Goal: Information Seeking & Learning: Learn about a topic

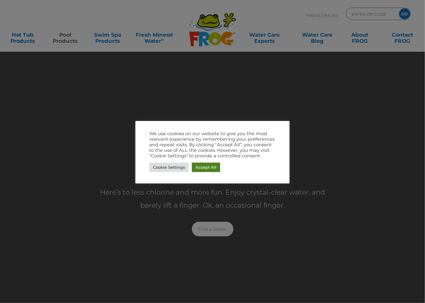
click at [210, 167] on link "Accept All" at bounding box center [206, 168] width 28 height 10
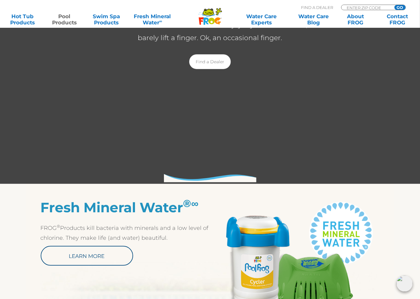
scroll to position [123, 0]
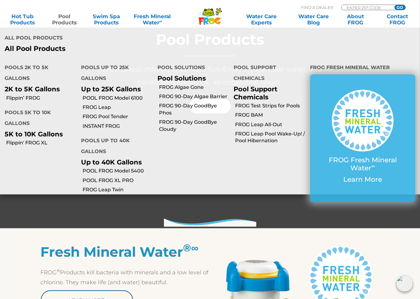
click at [101, 104] on link "FROG Leap" at bounding box center [118, 107] width 70 height 7
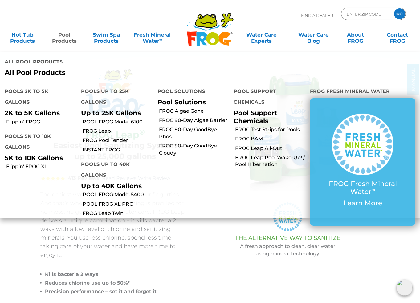
click at [106, 119] on link "POOL FROG Model 6100" at bounding box center [118, 122] width 70 height 7
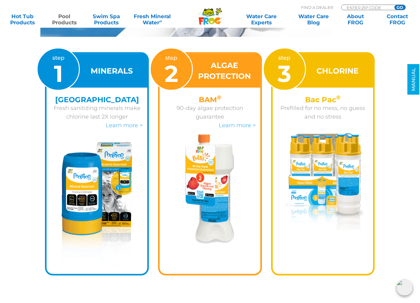
scroll to position [863, 0]
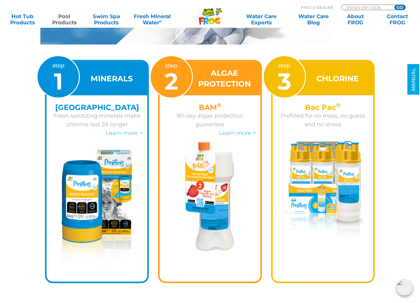
click at [124, 136] on link "Learn more >" at bounding box center [124, 133] width 37 height 7
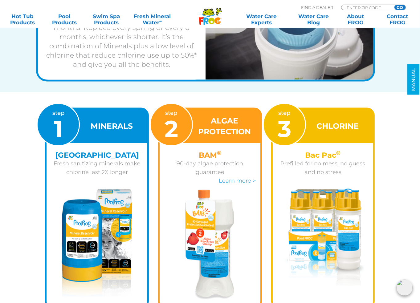
scroll to position [802, 0]
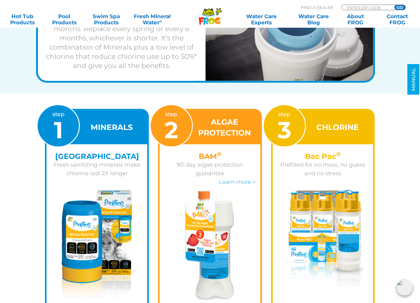
click at [240, 181] on link "Learn more >" at bounding box center [237, 182] width 37 height 7
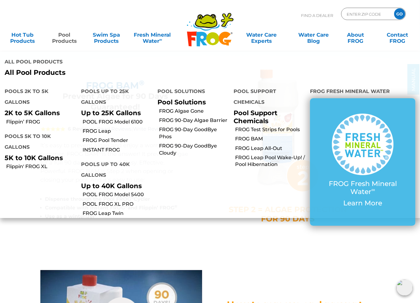
click at [107, 137] on link "FROG Pool Tender" at bounding box center [118, 140] width 70 height 7
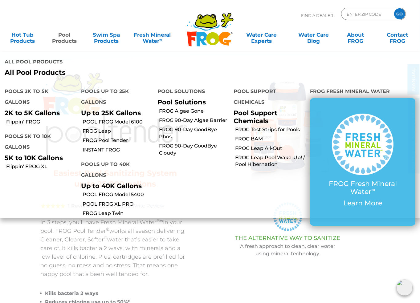
click at [103, 147] on link "INSTANT FROG" at bounding box center [118, 150] width 70 height 7
